Goal: Task Accomplishment & Management: Complete application form

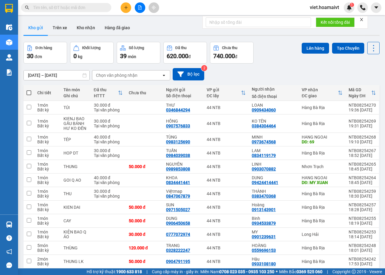
click at [70, 7] on input "text" at bounding box center [68, 7] width 71 height 7
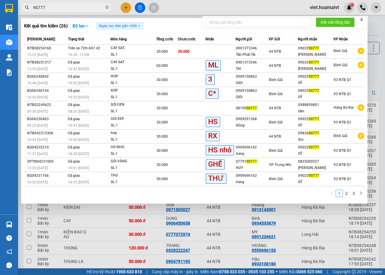
click at [61, 9] on input "90777" at bounding box center [68, 7] width 71 height 7
click at [56, 8] on input "90777" at bounding box center [68, 7] width 71 height 7
type input "9"
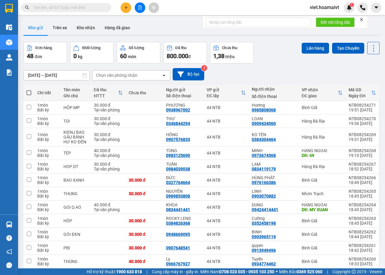
click at [108, 74] on div "Chọn văn phòng nhận" at bounding box center [117, 75] width 42 height 6
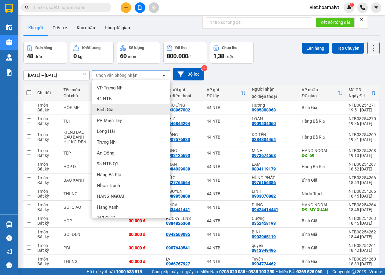
click at [101, 113] on div "Bình Giã" at bounding box center [131, 109] width 78 height 11
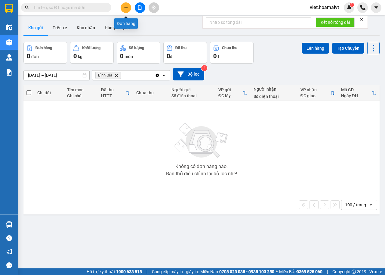
click at [128, 8] on button at bounding box center [126, 7] width 11 height 11
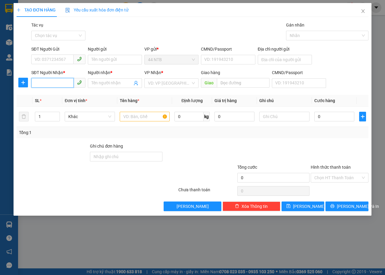
click at [60, 82] on input "SĐT Người Nhận *" at bounding box center [52, 83] width 42 height 10
type input "0902833686"
click at [103, 85] on input "Người nhận *" at bounding box center [112, 83] width 41 height 7
click at [106, 85] on input "Người nhận *" at bounding box center [112, 83] width 41 height 7
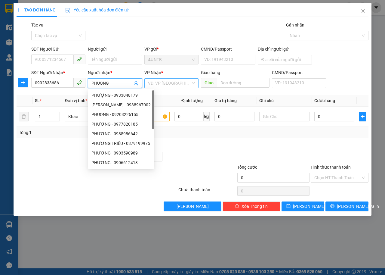
type input "PHUONG"
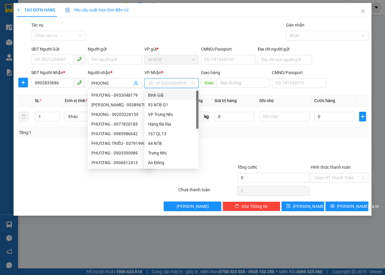
click at [160, 85] on input "search" at bounding box center [169, 83] width 43 height 9
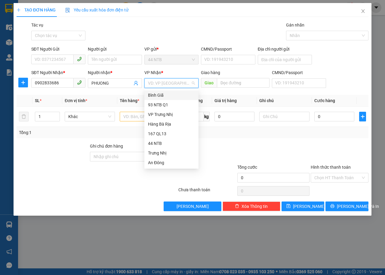
click at [160, 95] on div "Bình Giã" at bounding box center [171, 95] width 47 height 7
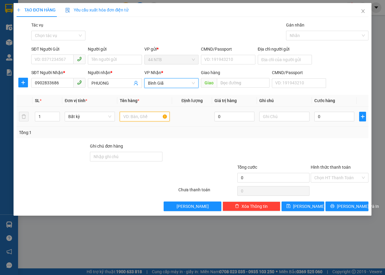
click at [129, 120] on input "text" at bounding box center [145, 117] width 50 height 10
type input "GOI THUOC"
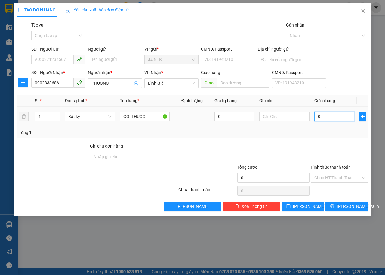
click at [342, 117] on input "0" at bounding box center [335, 117] width 40 height 10
type input "3"
type input "30"
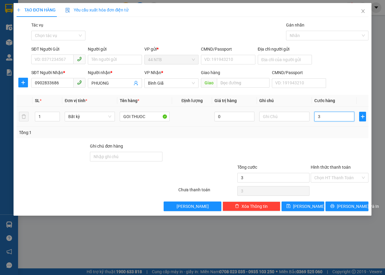
type input "30"
type input "30.000"
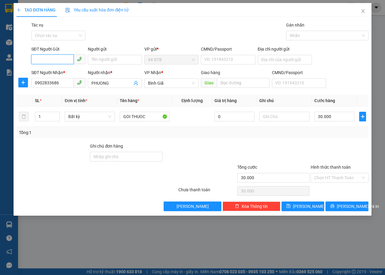
click at [42, 63] on input "SĐT Người Gửi" at bounding box center [52, 59] width 42 height 10
click at [45, 60] on input "09069800084" at bounding box center [52, 59] width 42 height 10
click at [53, 59] on input "0906800084" at bounding box center [52, 59] width 42 height 10
click at [46, 60] on input "0906800084" at bounding box center [52, 59] width 42 height 10
type input "0906800084"
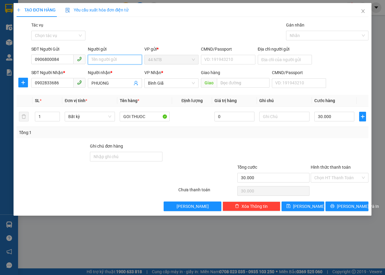
click at [104, 61] on input "Người gửi" at bounding box center [115, 60] width 54 height 10
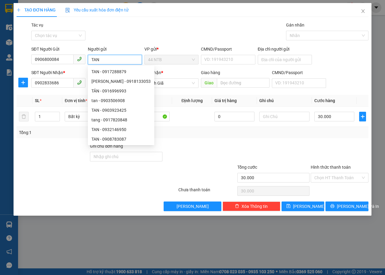
type input "TAN"
click at [344, 171] on div "Hình thức thanh toán" at bounding box center [340, 168] width 58 height 9
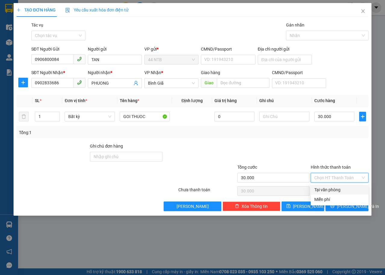
click at [343, 179] on input "Hình thức thanh toán" at bounding box center [338, 177] width 46 height 9
click at [341, 190] on div "Tại văn phòng" at bounding box center [340, 189] width 51 height 7
type input "0"
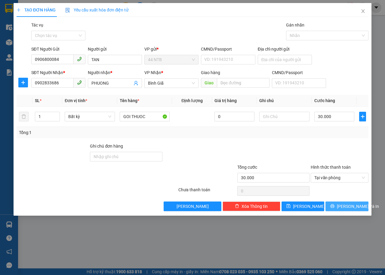
click at [335, 204] on icon "printer" at bounding box center [333, 206] width 4 height 4
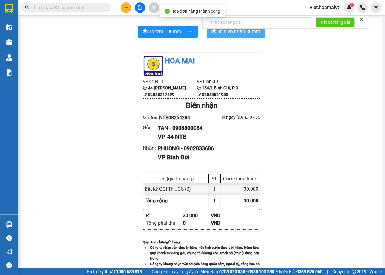
click at [222, 33] on span "In biên nhận 80mm" at bounding box center [240, 32] width 42 height 8
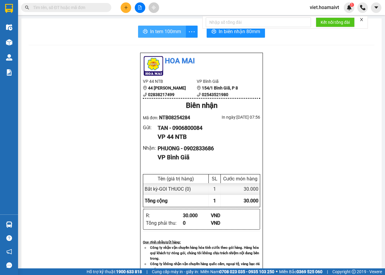
click at [153, 35] on span "In tem 100mm" at bounding box center [165, 32] width 31 height 8
click at [165, 32] on span "In tem 100mm" at bounding box center [165, 32] width 31 height 8
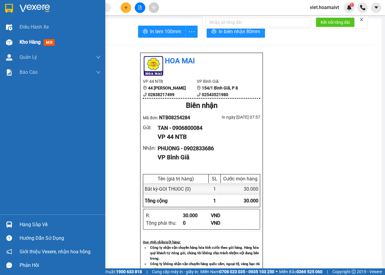
click at [32, 42] on span "Kho hàng" at bounding box center [30, 42] width 21 height 6
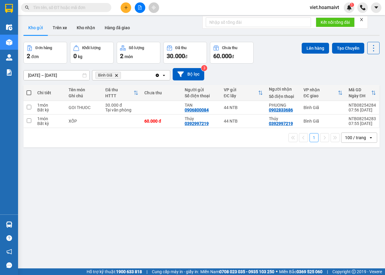
click at [116, 75] on icon "Delete" at bounding box center [117, 75] width 4 height 4
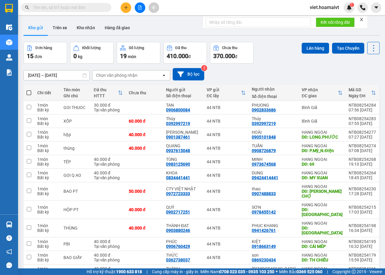
click at [118, 76] on div "Chọn văn phòng nhận" at bounding box center [117, 75] width 42 height 6
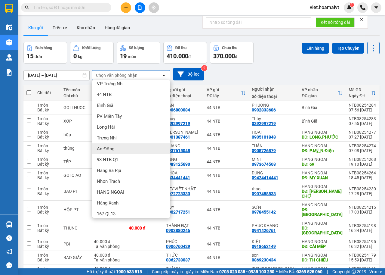
scroll to position [8, 0]
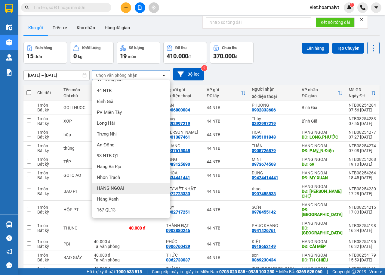
click at [122, 187] on span "HANG NGOAI" at bounding box center [110, 188] width 27 height 6
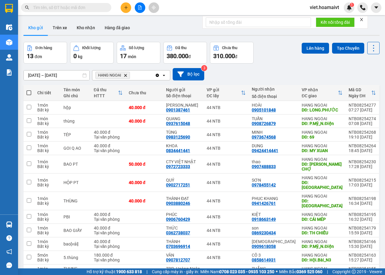
click at [125, 74] on icon "Delete" at bounding box center [126, 75] width 4 height 4
